Goal: Task Accomplishment & Management: Manage account settings

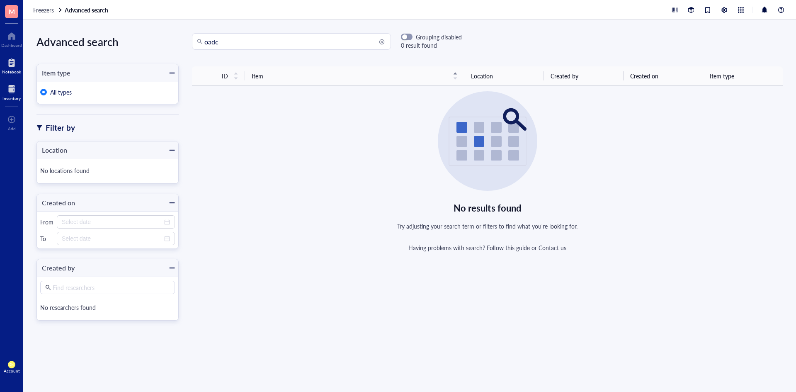
click at [17, 61] on div at bounding box center [11, 62] width 19 height 13
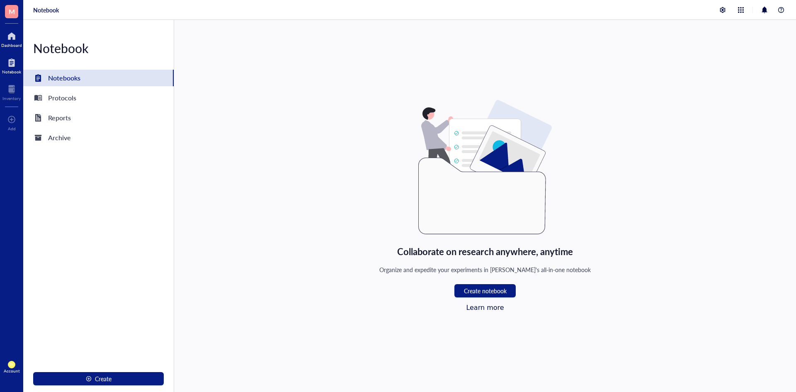
click at [13, 39] on div at bounding box center [11, 35] width 21 height 13
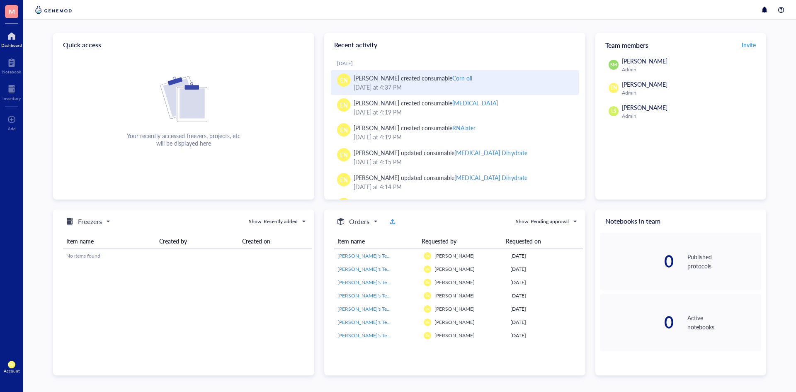
click at [443, 78] on div "[PERSON_NAME] created consumable Corn oil" at bounding box center [412, 77] width 119 height 9
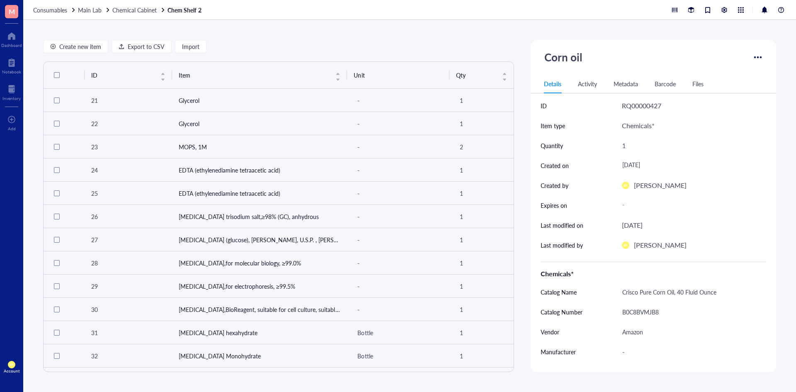
scroll to position [417, 0]
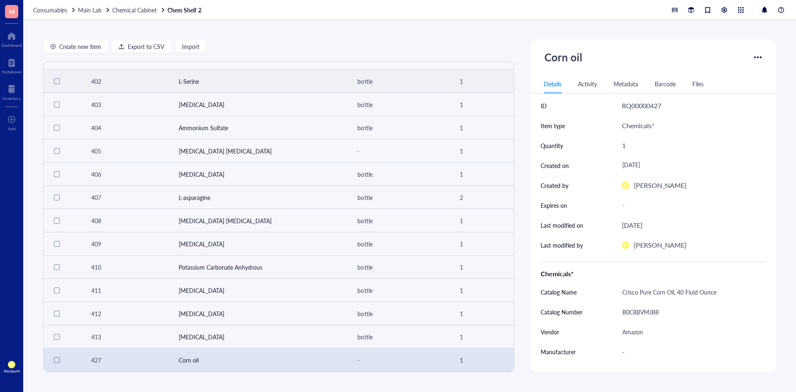
click at [751, 58] on div at bounding box center [757, 57] width 13 height 13
click at [718, 110] on span "Request order" at bounding box center [730, 110] width 51 height 9
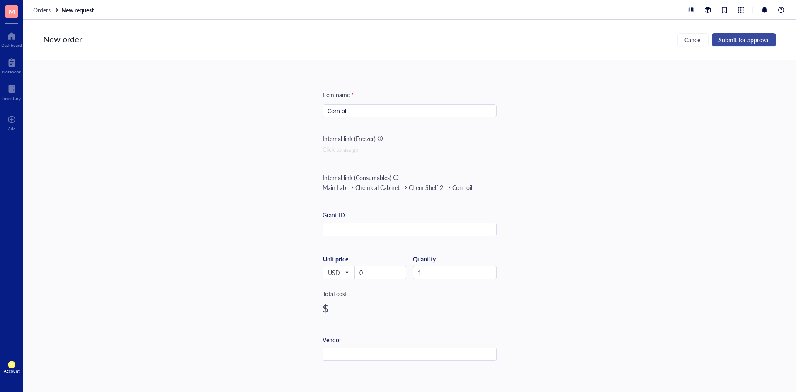
click at [739, 41] on span "Submit for approval" at bounding box center [743, 39] width 51 height 7
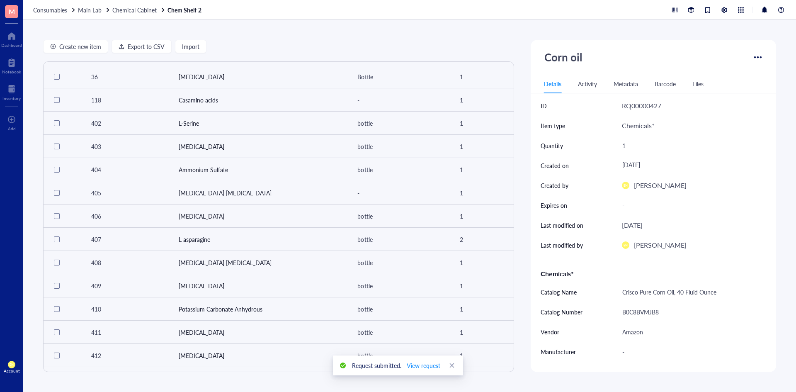
scroll to position [417, 0]
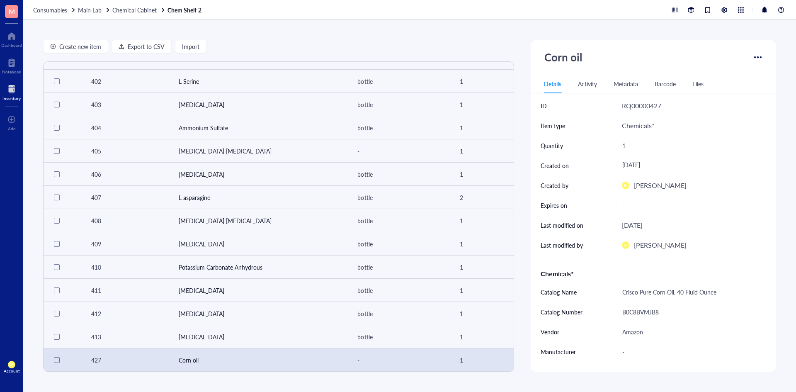
click at [14, 88] on div at bounding box center [11, 88] width 18 height 13
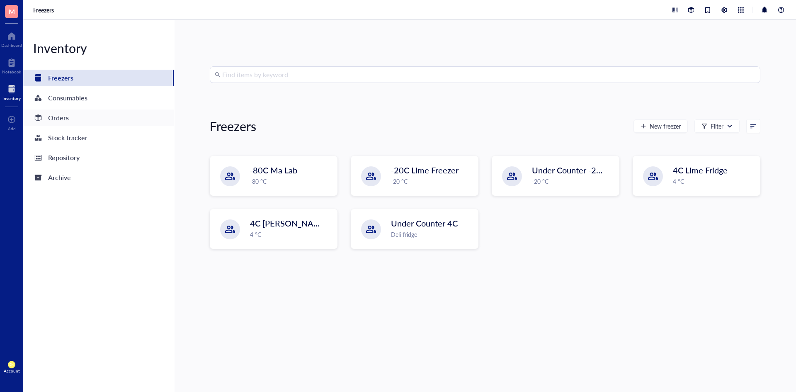
click at [50, 122] on div "Orders" at bounding box center [58, 118] width 21 height 12
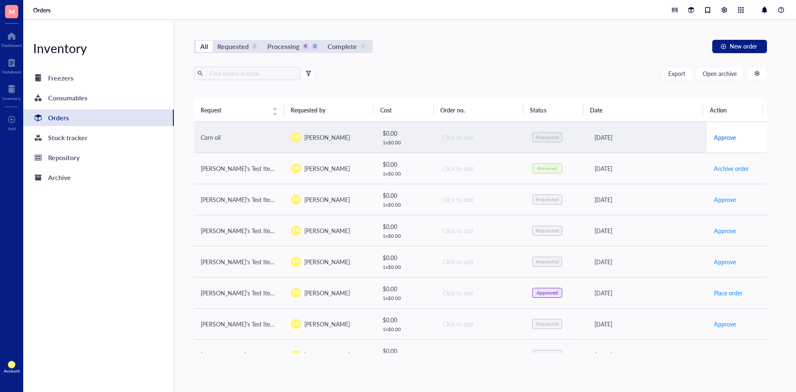
click at [716, 139] on span "Approve" at bounding box center [724, 137] width 22 height 9
click at [536, 138] on div "Approved" at bounding box center [547, 137] width 22 height 7
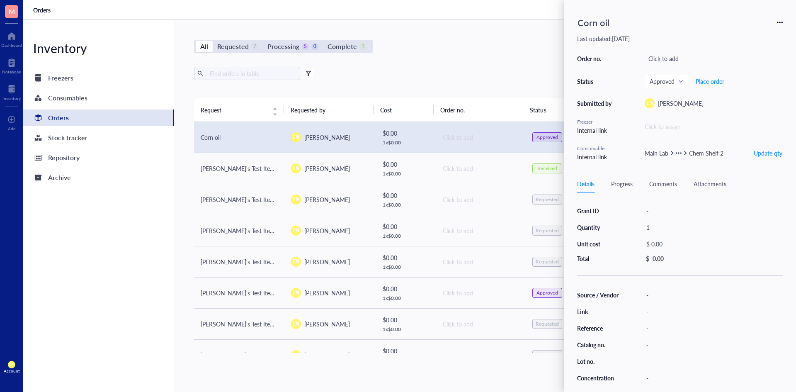
click at [778, 23] on icon at bounding box center [779, 22] width 6 height 6
click at [726, 74] on span "Delete" at bounding box center [750, 74] width 52 height 9
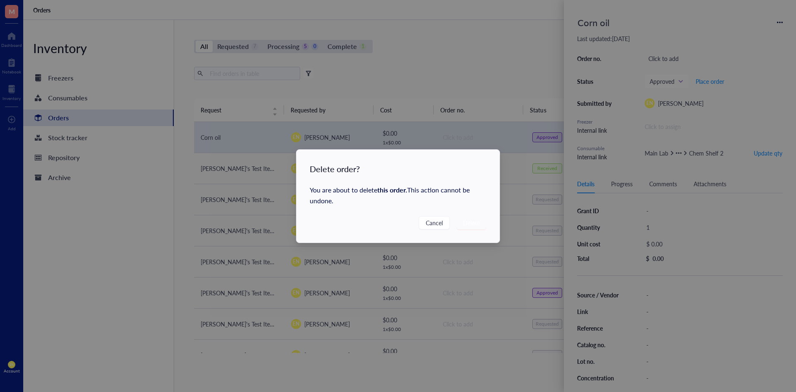
click at [409, 195] on div "You are about to delete this order . This action cannot be undone." at bounding box center [398, 195] width 177 height 22
click at [430, 222] on span "Cancel" at bounding box center [434, 222] width 17 height 9
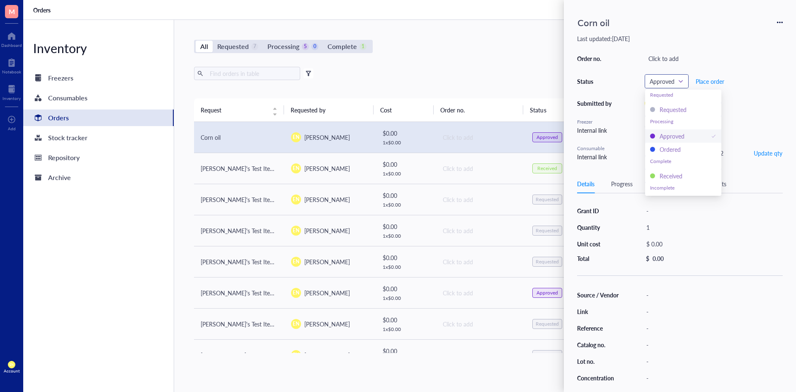
click at [662, 81] on span "Approved" at bounding box center [665, 80] width 32 height 7
click at [673, 191] on div "Denied" at bounding box center [668, 188] width 18 height 9
click at [479, 80] on div "Export Open archive" at bounding box center [480, 73] width 573 height 13
click at [521, 49] on div "All Requested 7 Processing 4 0 Complete 1 Incomplete 1 New order" at bounding box center [480, 46] width 573 height 13
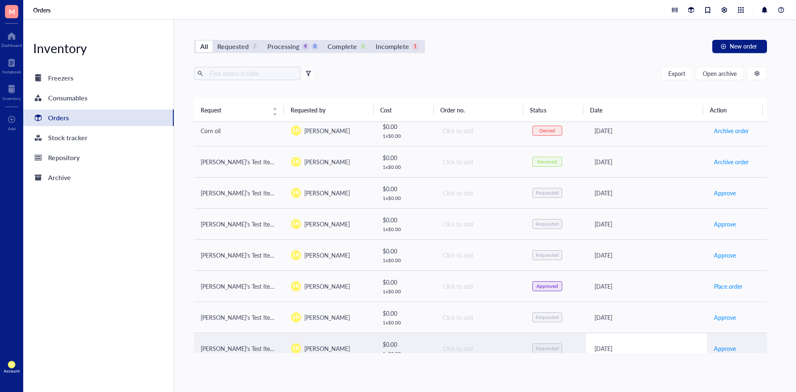
scroll to position [0, 0]
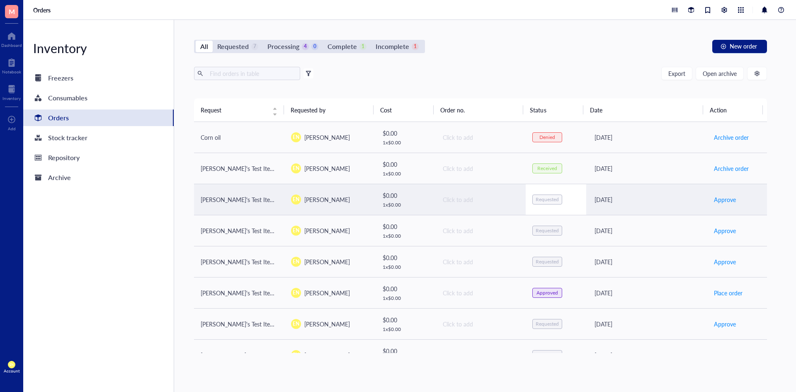
click at [556, 200] on div "Requested" at bounding box center [547, 199] width 30 height 10
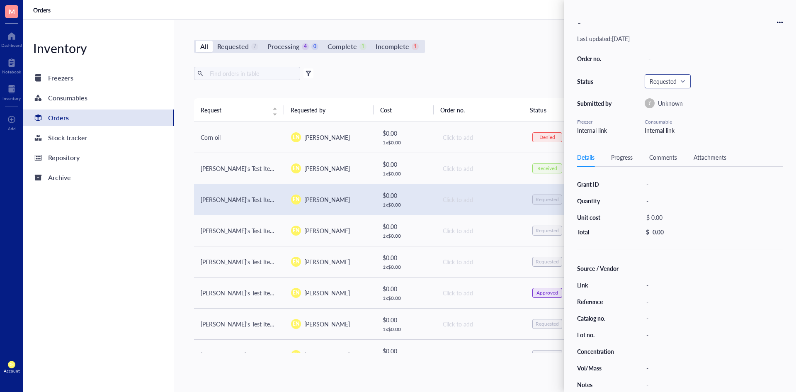
click at [682, 82] on span "Requested" at bounding box center [666, 80] width 34 height 7
click at [672, 186] on div "Denied" at bounding box center [668, 188] width 18 height 9
click at [522, 80] on div "Export Open archive Filter by: Requester Requested on Source / Vendor Last upda…" at bounding box center [480, 82] width 573 height 31
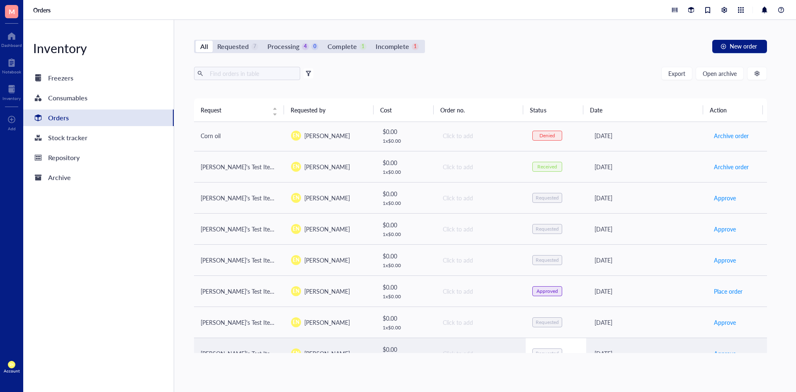
scroll to position [0, 0]
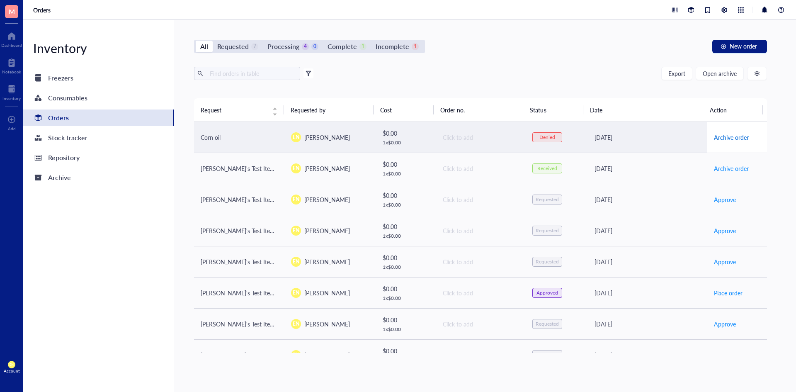
click at [733, 133] on span "Archive order" at bounding box center [730, 137] width 35 height 9
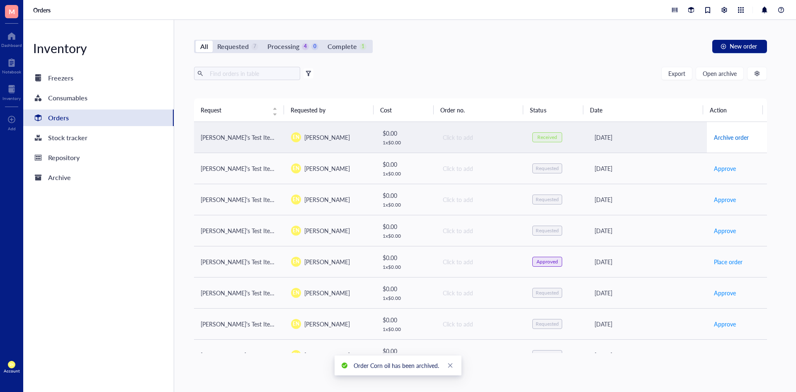
click at [723, 138] on span "Archive order" at bounding box center [730, 137] width 35 height 9
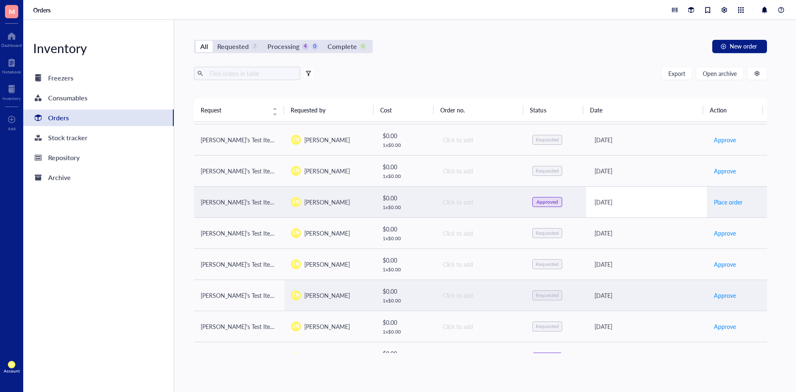
scroll to position [28, 0]
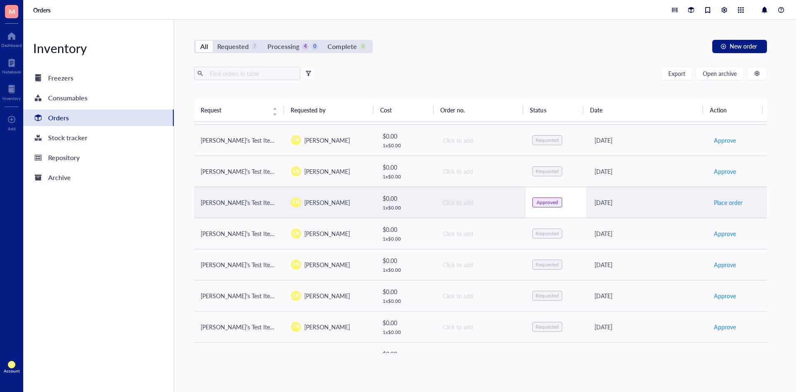
click at [551, 202] on div "Approved" at bounding box center [547, 202] width 22 height 7
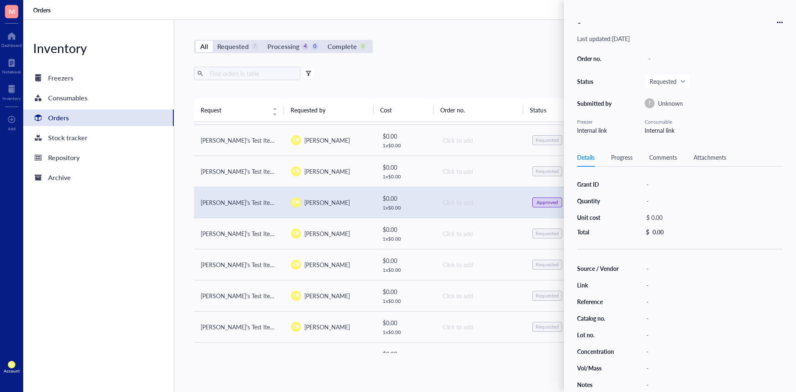
click at [781, 25] on div "-" at bounding box center [680, 22] width 206 height 18
click at [780, 22] on icon at bounding box center [779, 22] width 6 height 6
click at [740, 87] on span "Delete" at bounding box center [750, 87] width 52 height 9
click at [413, 78] on div "Export Open archive" at bounding box center [480, 73] width 573 height 13
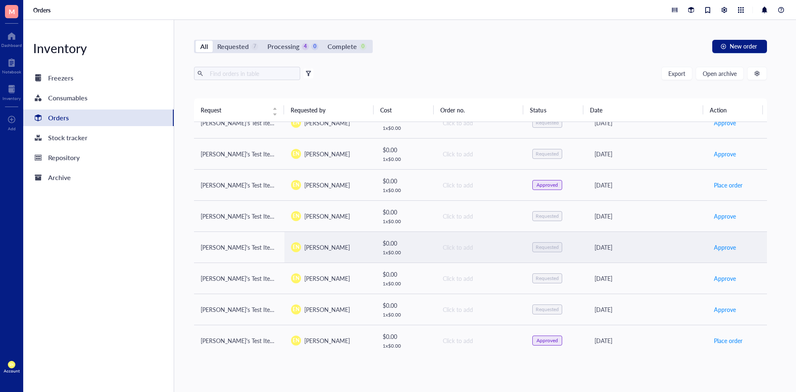
scroll to position [111, 0]
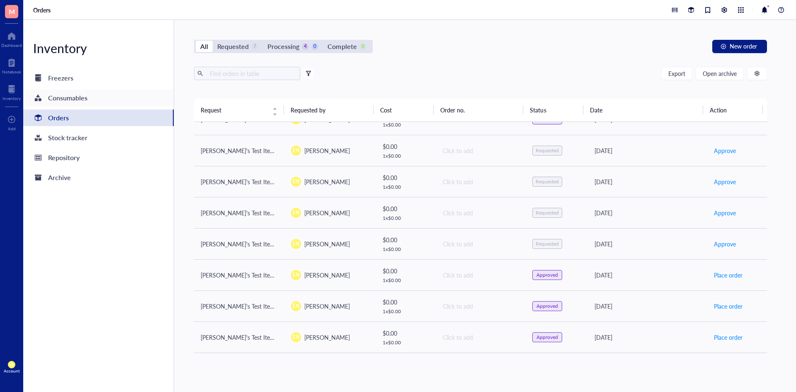
click at [76, 99] on div "Consumables" at bounding box center [67, 98] width 39 height 12
